Goal: Find specific page/section: Find specific page/section

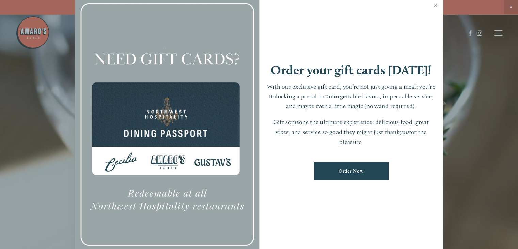
click at [434, 4] on link "Close" at bounding box center [435, 6] width 13 height 19
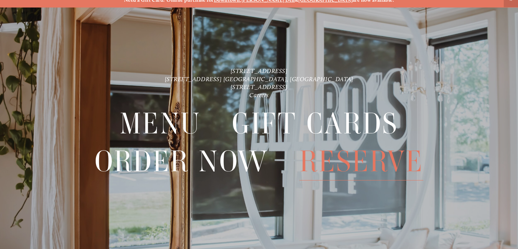
scroll to position [14, 0]
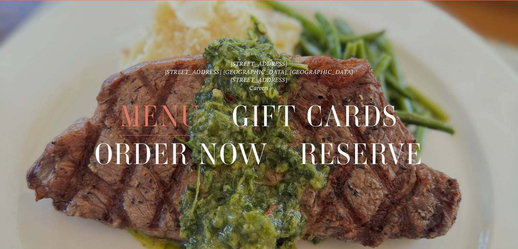
click at [162, 115] on span "Menu" at bounding box center [160, 116] width 81 height 38
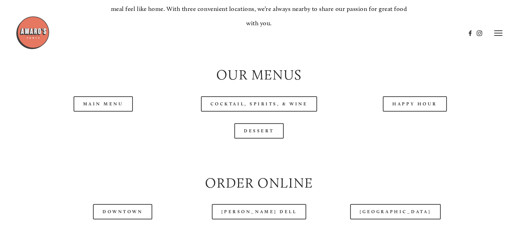
scroll to position [647, 0]
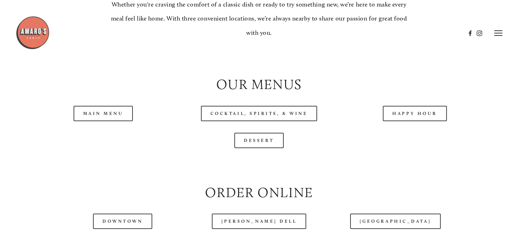
click at [96, 122] on div "Main Menu" at bounding box center [103, 113] width 156 height 27
click at [98, 121] on link "Main Menu" at bounding box center [104, 113] width 60 height 15
